Goal: Find specific page/section: Find specific page/section

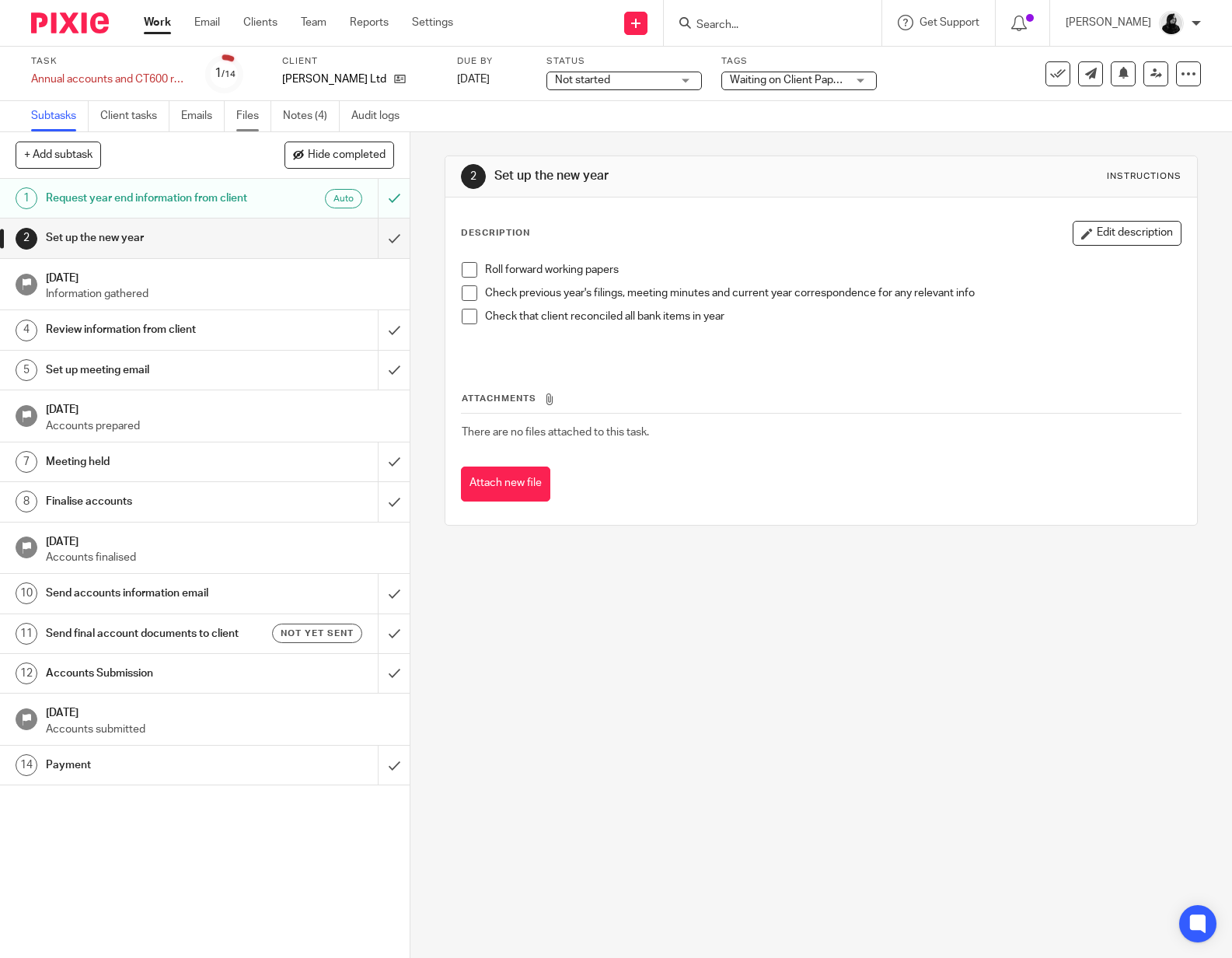
click at [270, 112] on link "Files" at bounding box center [254, 116] width 35 height 30
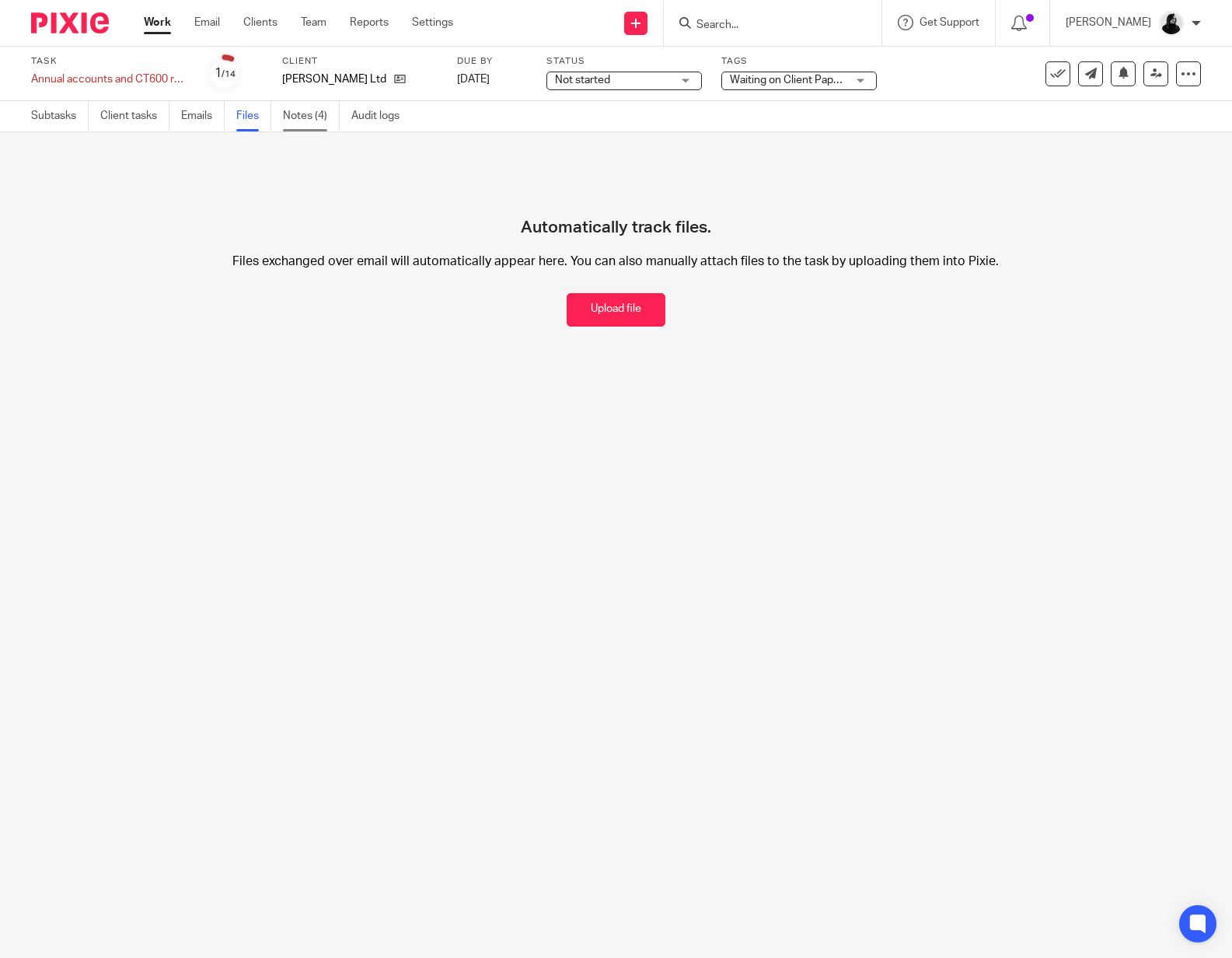
click at [300, 129] on link "Notes (4)" at bounding box center [312, 116] width 57 height 30
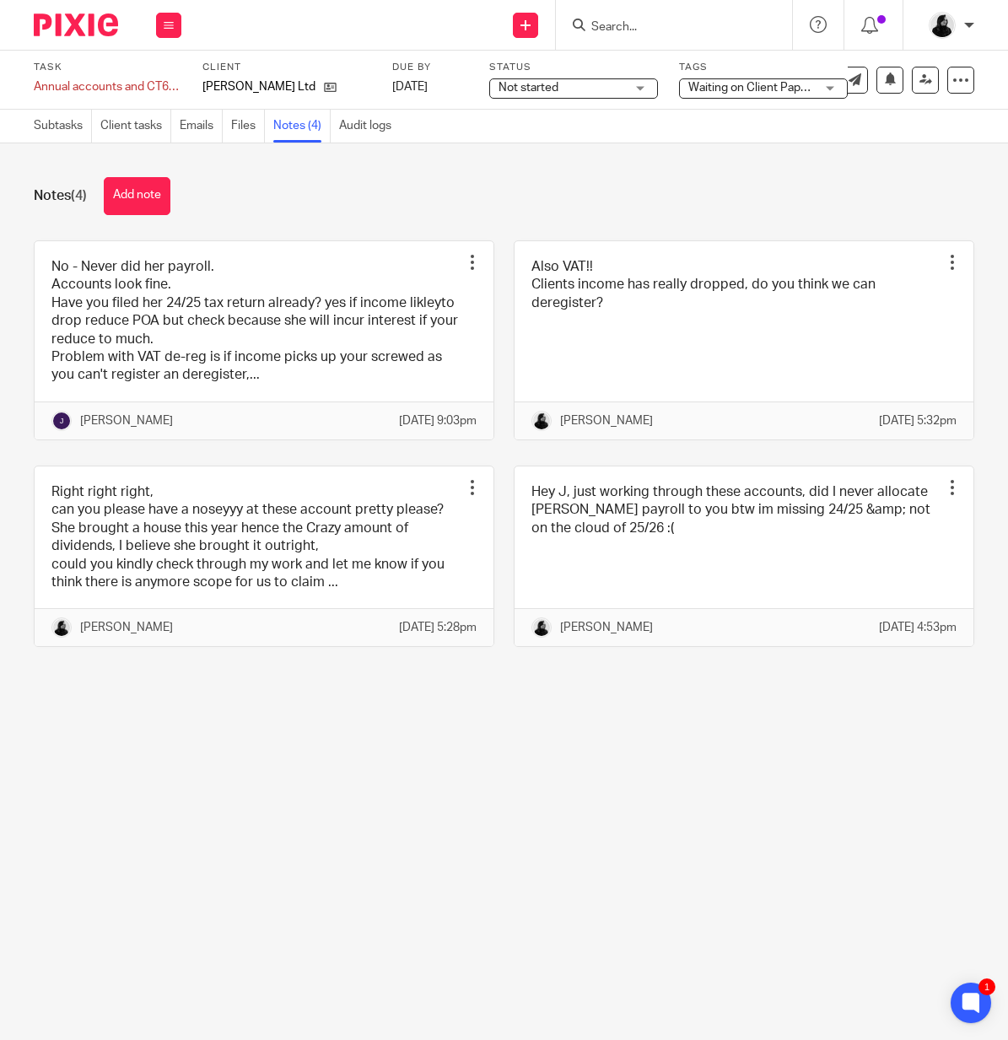
click at [653, 22] on input "Search" at bounding box center [665, 27] width 152 height 15
type input "csw"
